Goal: Transaction & Acquisition: Purchase product/service

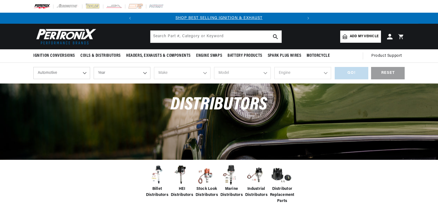
click at [69, 78] on select "Automotive Agricultural Industrial Marine Motorcycle" at bounding box center [61, 73] width 57 height 12
click at [60, 75] on select "Automotive Agricultural Industrial Marine Motorcycle" at bounding box center [61, 73] width 57 height 12
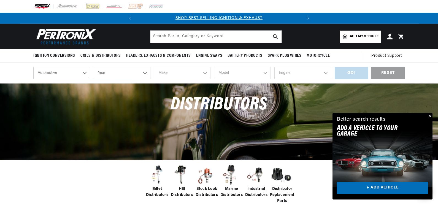
click at [67, 72] on select "Automotive Agricultural Industrial Marine Motorcycle" at bounding box center [61, 73] width 57 height 12
click at [33, 67] on select "Automotive Agricultural Industrial Marine Motorcycle" at bounding box center [61, 73] width 57 height 12
click at [110, 72] on select "Year 2026 2025 2024 2023 2022 2021 2020 2019 2018 2017 2016 2015 2014 2013 2012…" at bounding box center [122, 73] width 57 height 12
select select "1975"
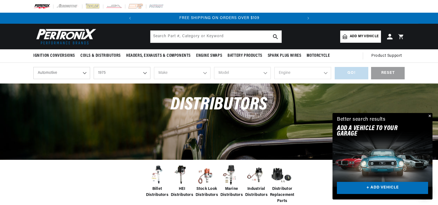
click at [94, 67] on select "Year 2026 2025 2024 2023 2022 2021 2020 2019 2018 2017 2016 2015 2014 2013 2012…" at bounding box center [122, 73] width 57 height 12
select select "1975"
click at [179, 70] on select "Make Alfa Romeo American Motors Audi Austin BMW Buick Cadillac Checker Chevrole…" at bounding box center [182, 73] width 57 height 12
select select "Chevrolet"
click at [154, 67] on select "Make Alfa Romeo American Motors Audi Austin BMW Buick Cadillac Checker Chevrole…" at bounding box center [182, 73] width 57 height 12
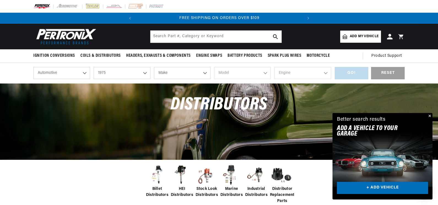
select select "Chevrolet"
click at [227, 69] on select "Model Bel Air C10 C10 Suburban C20 C20 Suburban C30 C50 Camaro Caprice Corvette…" at bounding box center [242, 73] width 57 height 12
select select "Camaro"
click at [214, 67] on select "Model Bel Air C10 C10 Suburban C20 C20 Suburban C30 C50 Camaro Caprice Corvette…" at bounding box center [242, 73] width 57 height 12
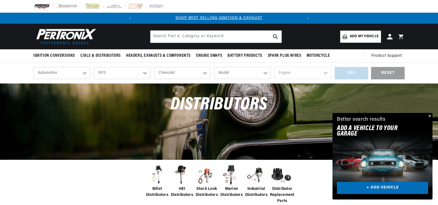
select select "Camaro"
click at [303, 72] on select "Engine 350cid / 5.7L" at bounding box center [302, 73] width 57 height 12
select select "350cid-5.7L"
click at [274, 67] on select "Engine 350cid / 5.7L" at bounding box center [302, 73] width 57 height 12
select select "350cid-5.7L"
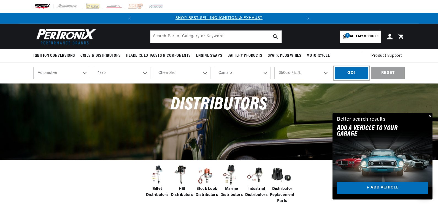
click at [357, 72] on div "GO!" at bounding box center [352, 73] width 34 height 12
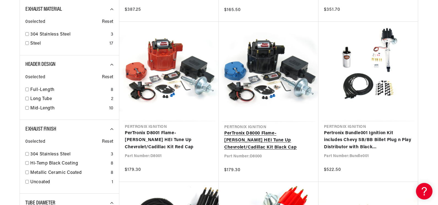
scroll to position [248, 0]
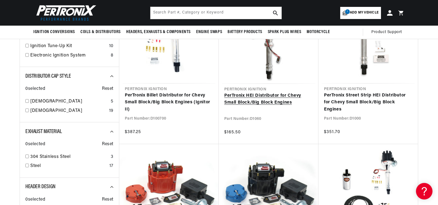
scroll to position [110, 0]
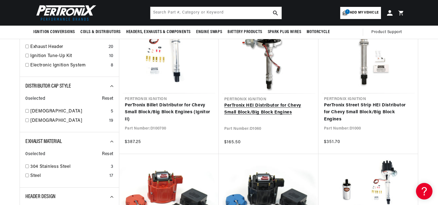
click at [271, 102] on link "PerTronix HEI Distributor for Chevy Small Block/Big Block Engines" at bounding box center [268, 109] width 89 height 14
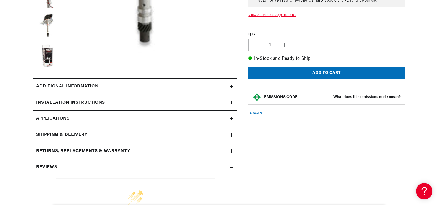
scroll to position [193, 0]
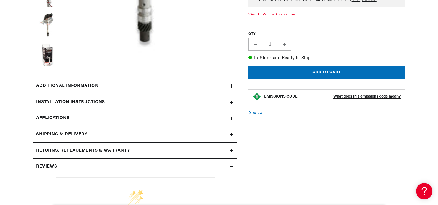
click at [203, 106] on summary "Installation instructions" at bounding box center [135, 102] width 204 height 16
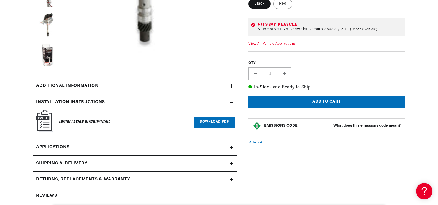
click at [203, 106] on summary "Installation instructions" at bounding box center [135, 102] width 204 height 16
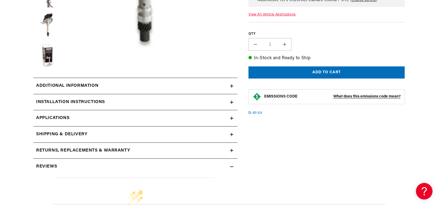
scroll to position [0, 0]
